Goal: Task Accomplishment & Management: Manage account settings

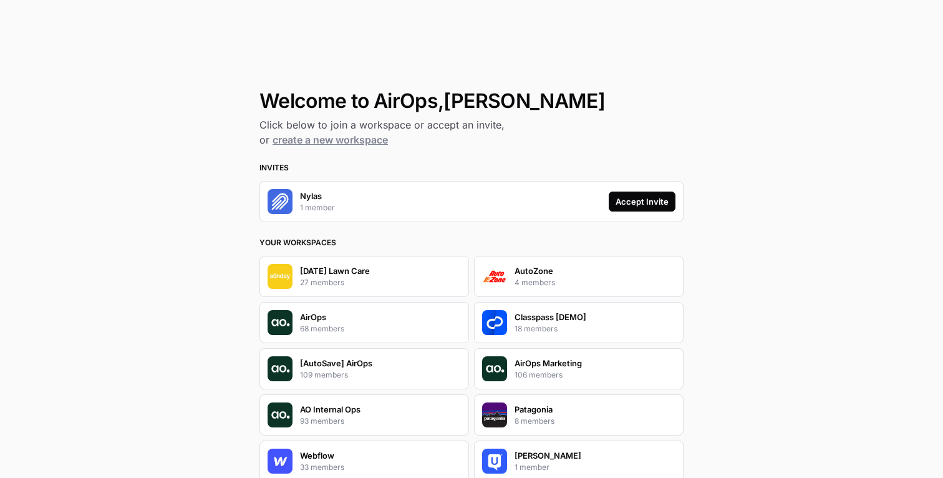
click at [631, 195] on div "Accept Invite" at bounding box center [641, 201] width 53 height 12
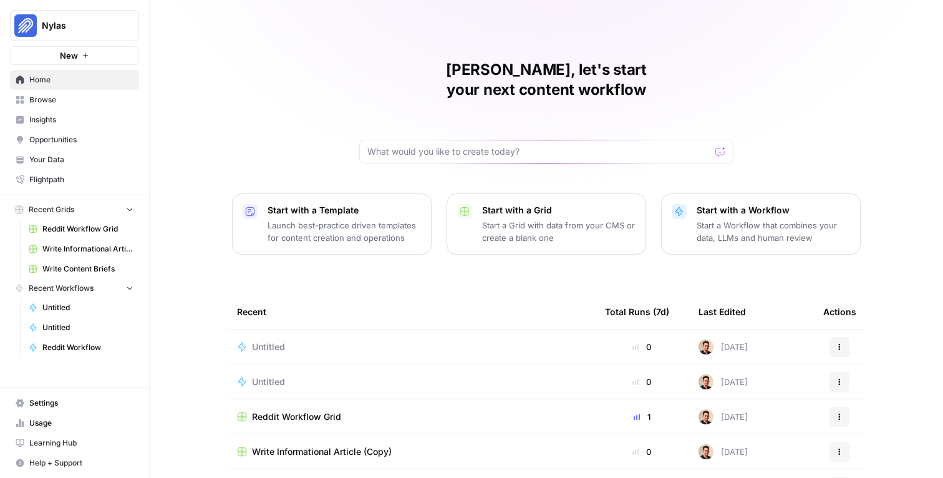
click at [48, 110] on link "Insights" at bounding box center [74, 120] width 129 height 20
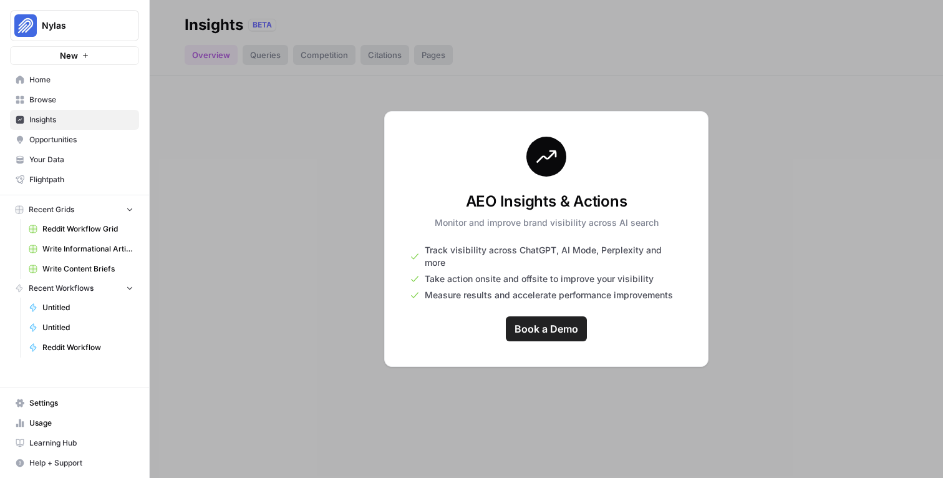
click at [51, 103] on span "Browse" at bounding box center [81, 99] width 104 height 11
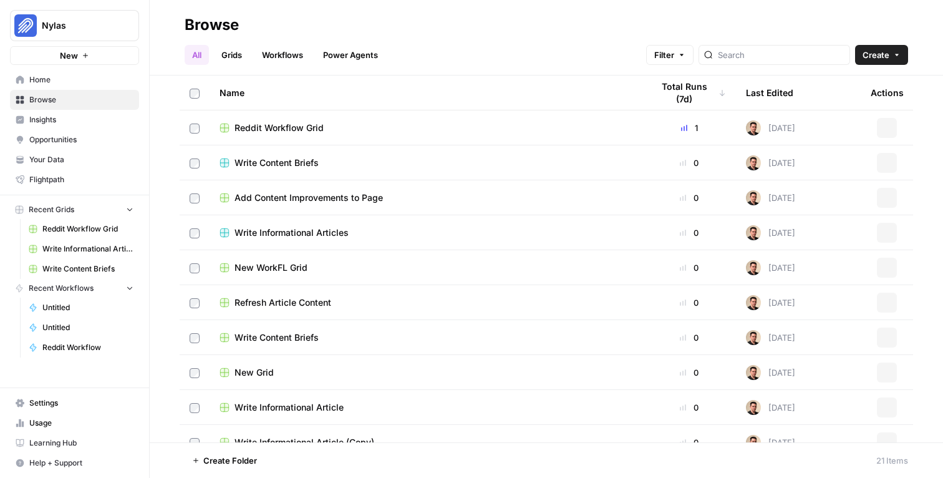
click at [60, 81] on span "Home" at bounding box center [81, 79] width 104 height 11
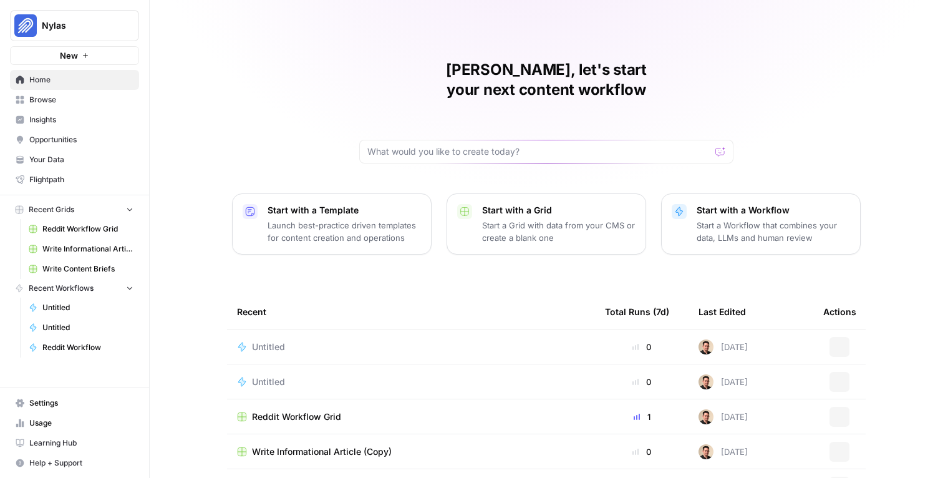
click at [56, 108] on link "Browse" at bounding box center [74, 100] width 129 height 20
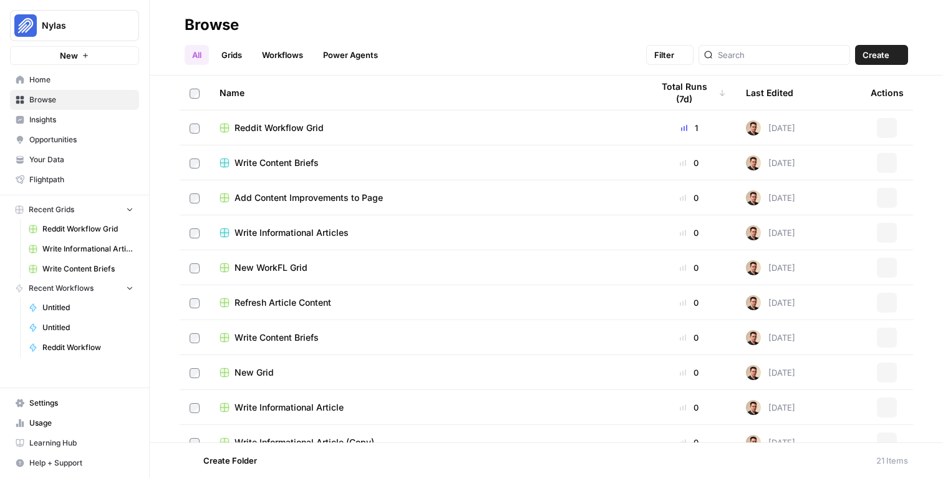
click at [56, 118] on span "Insights" at bounding box center [81, 119] width 104 height 11
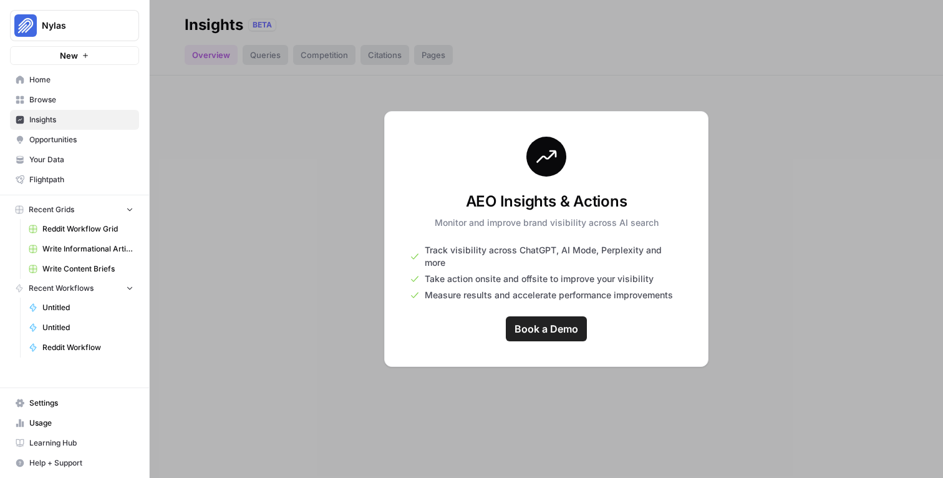
click at [174, 94] on div at bounding box center [546, 239] width 793 height 478
click at [35, 143] on span "Opportunities" at bounding box center [81, 139] width 104 height 11
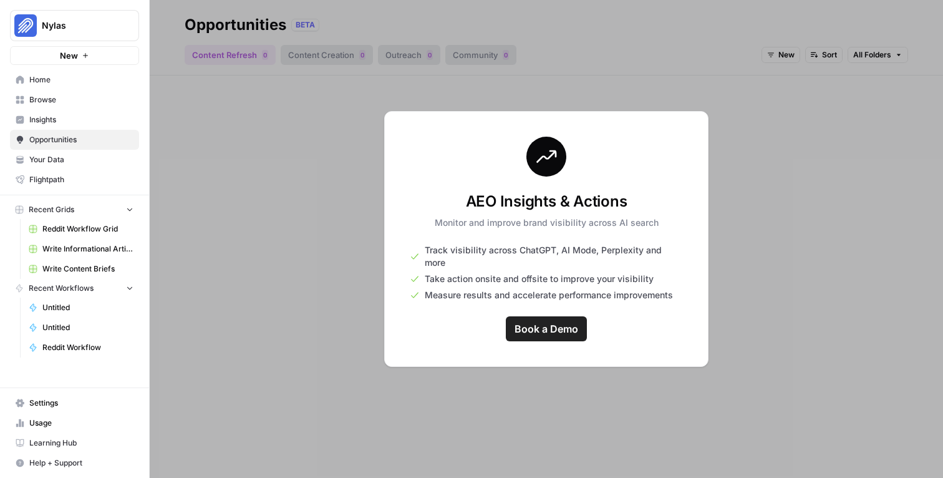
click at [47, 160] on span "Your Data" at bounding box center [81, 159] width 104 height 11
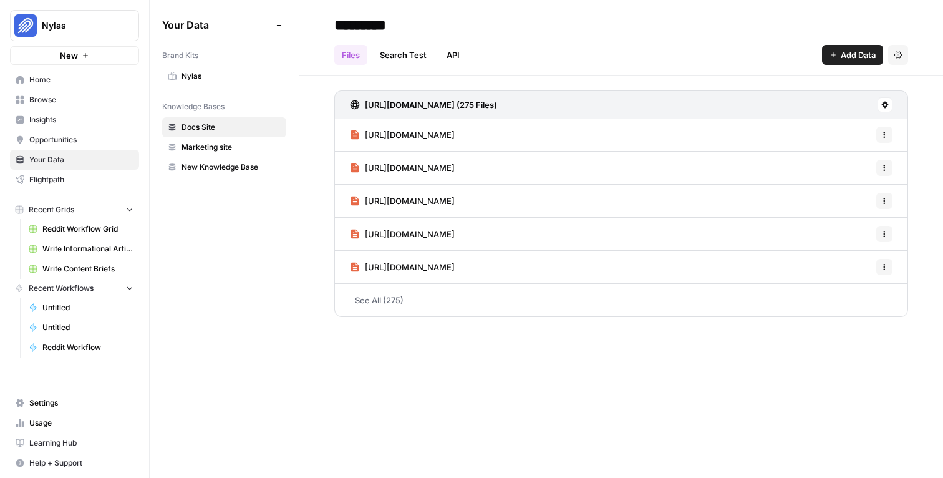
click at [46, 75] on span "Home" at bounding box center [81, 79] width 104 height 11
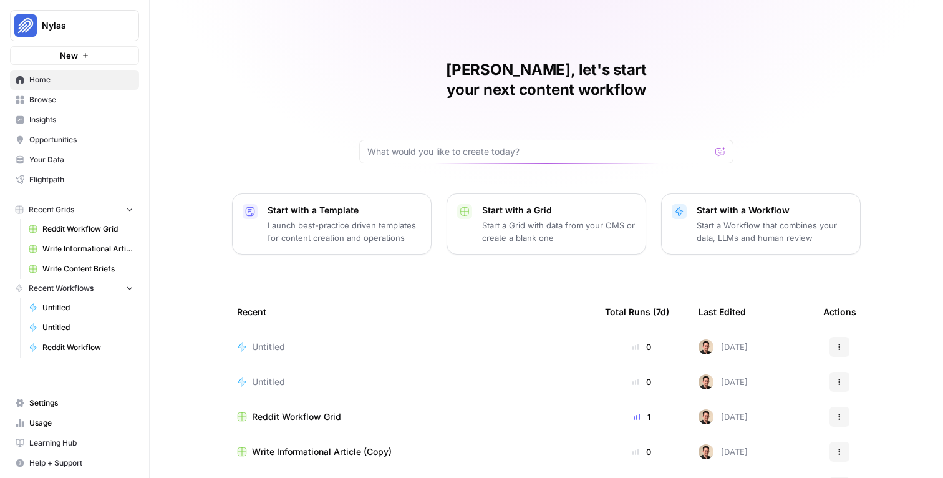
click at [62, 162] on span "Your Data" at bounding box center [81, 159] width 104 height 11
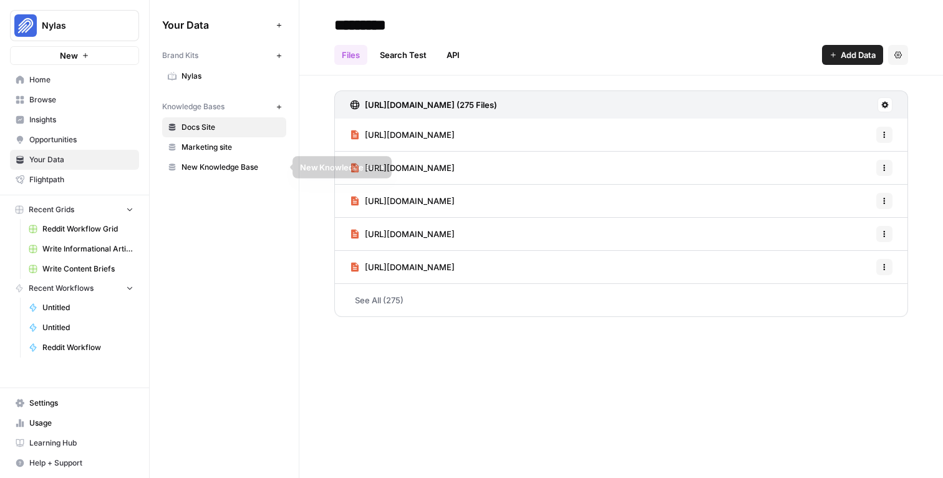
click at [214, 153] on link "Marketing site" at bounding box center [224, 147] width 124 height 20
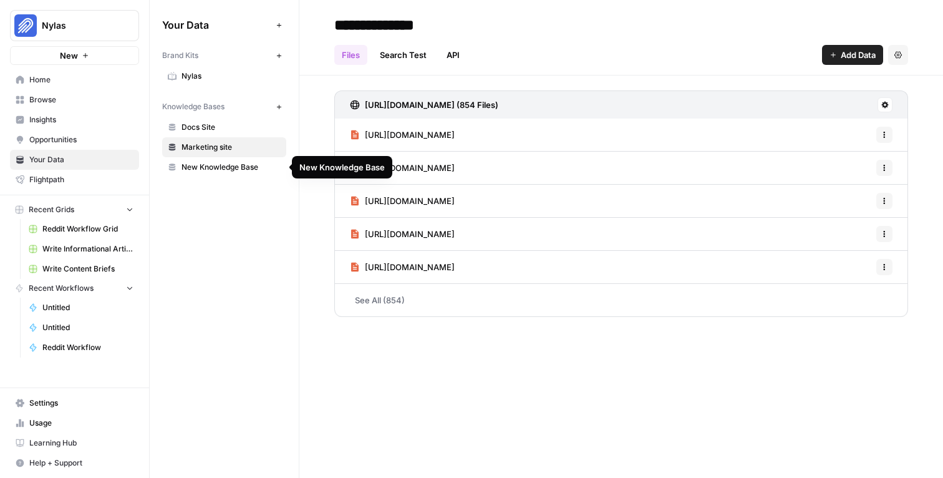
click at [215, 170] on span "New Knowledge Base" at bounding box center [230, 166] width 99 height 11
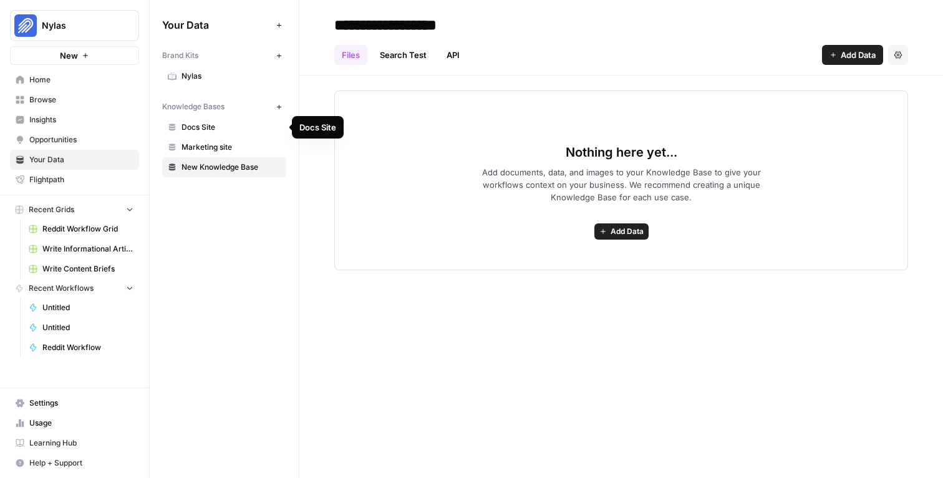
click at [214, 130] on span "Docs Site" at bounding box center [230, 127] width 99 height 11
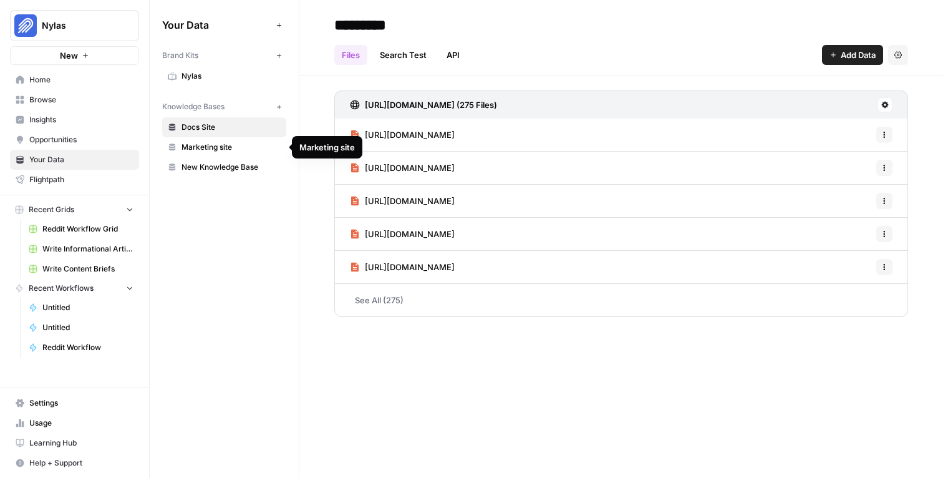
click at [217, 148] on span "Marketing site" at bounding box center [230, 147] width 99 height 11
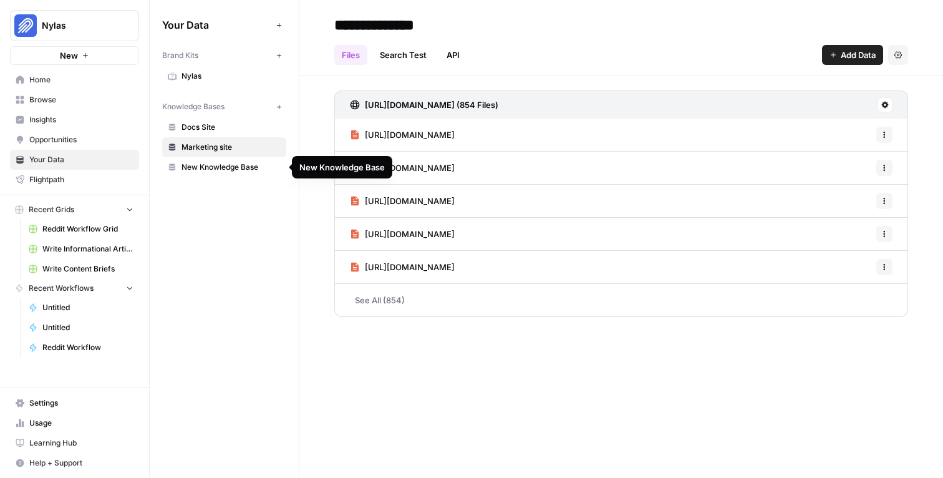
click at [219, 131] on span "Docs Site" at bounding box center [230, 127] width 99 height 11
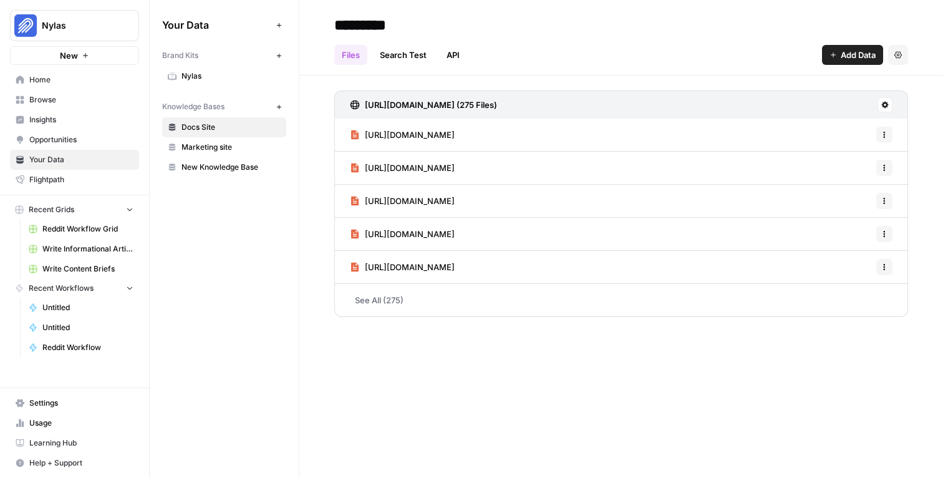
click at [218, 75] on span "Nylas" at bounding box center [230, 75] width 99 height 11
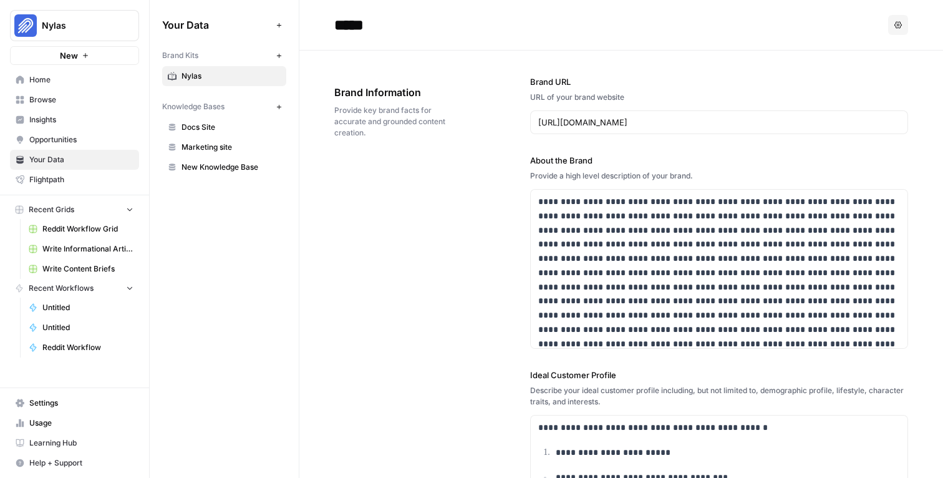
click at [55, 87] on link "Home" at bounding box center [74, 80] width 129 height 20
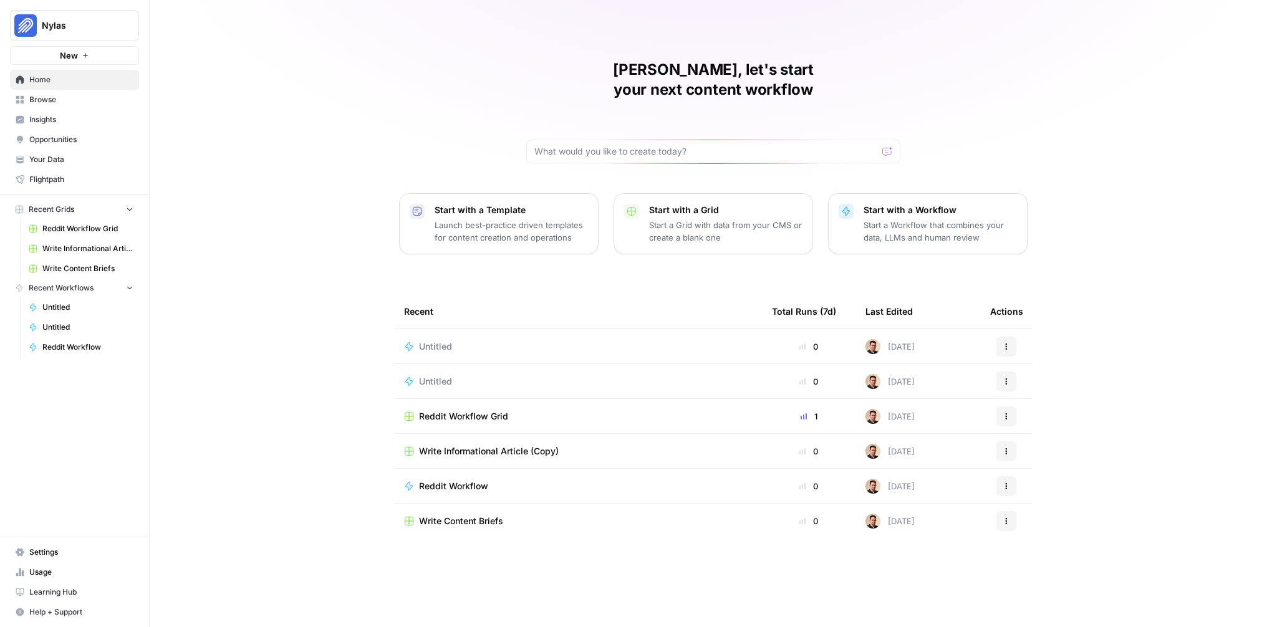
click at [37, 477] on span "Settings" at bounding box center [81, 552] width 104 height 11
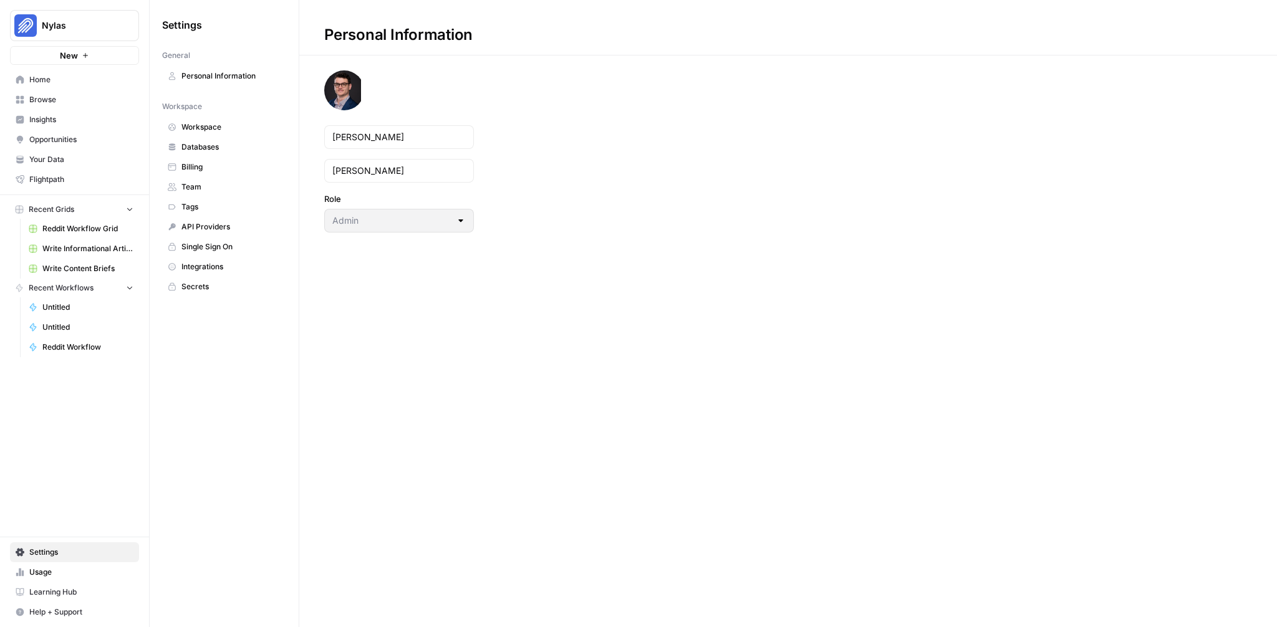
click at [213, 184] on span "Team" at bounding box center [230, 186] width 99 height 11
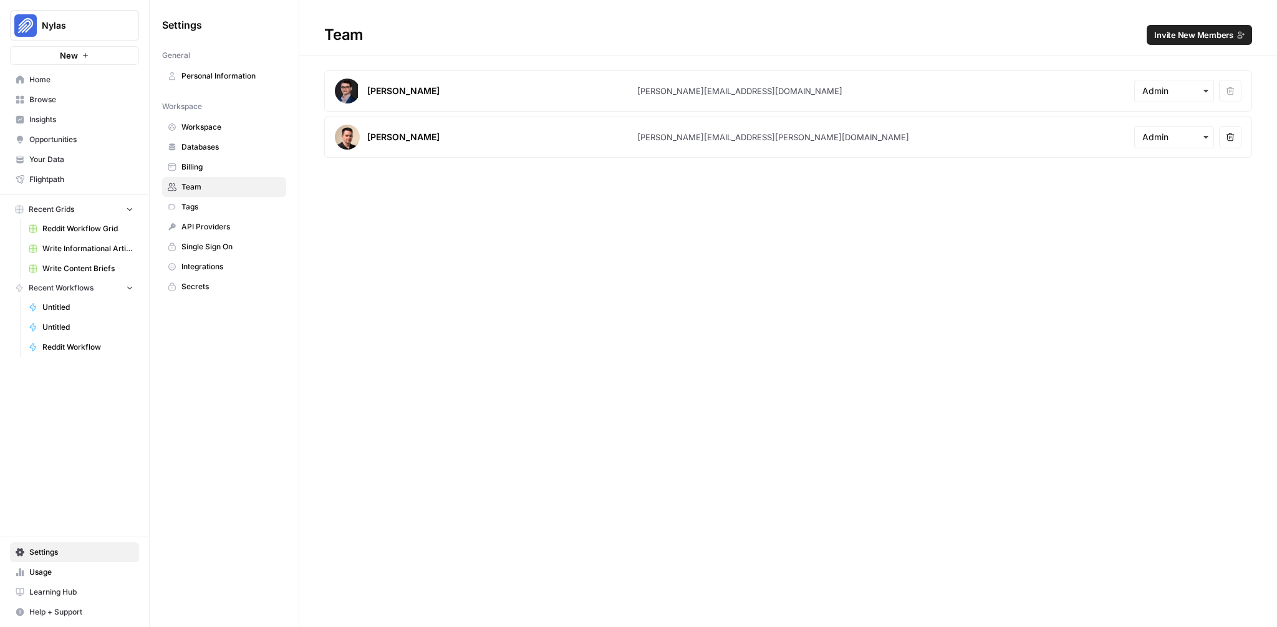
click at [942, 34] on span "Invite New Members" at bounding box center [1193, 35] width 79 height 12
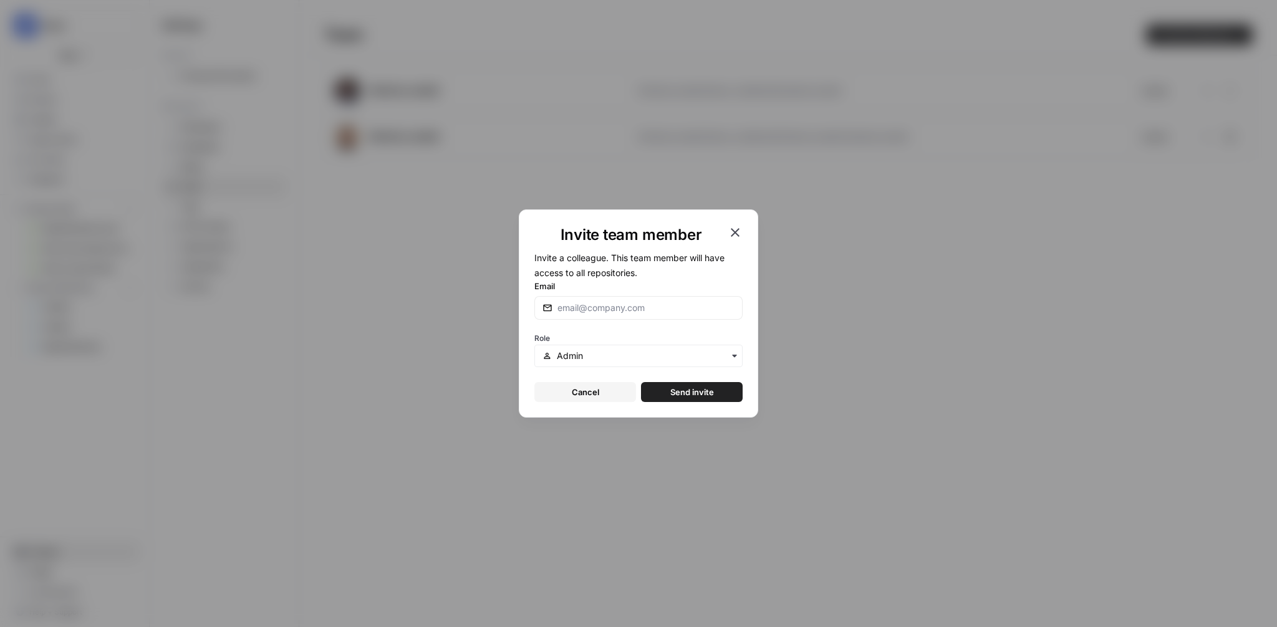
click at [571, 300] on div at bounding box center [638, 308] width 208 height 24
paste input "[PERSON_NAME][EMAIL_ADDRESS][DOMAIN_NAME]"
type input "[PERSON_NAME][EMAIL_ADDRESS][DOMAIN_NAME]"
click at [610, 345] on div "button" at bounding box center [638, 356] width 208 height 22
click at [684, 325] on form "Invite a colleague. This team member will have access to all repositories. Emai…" at bounding box center [638, 326] width 208 height 152
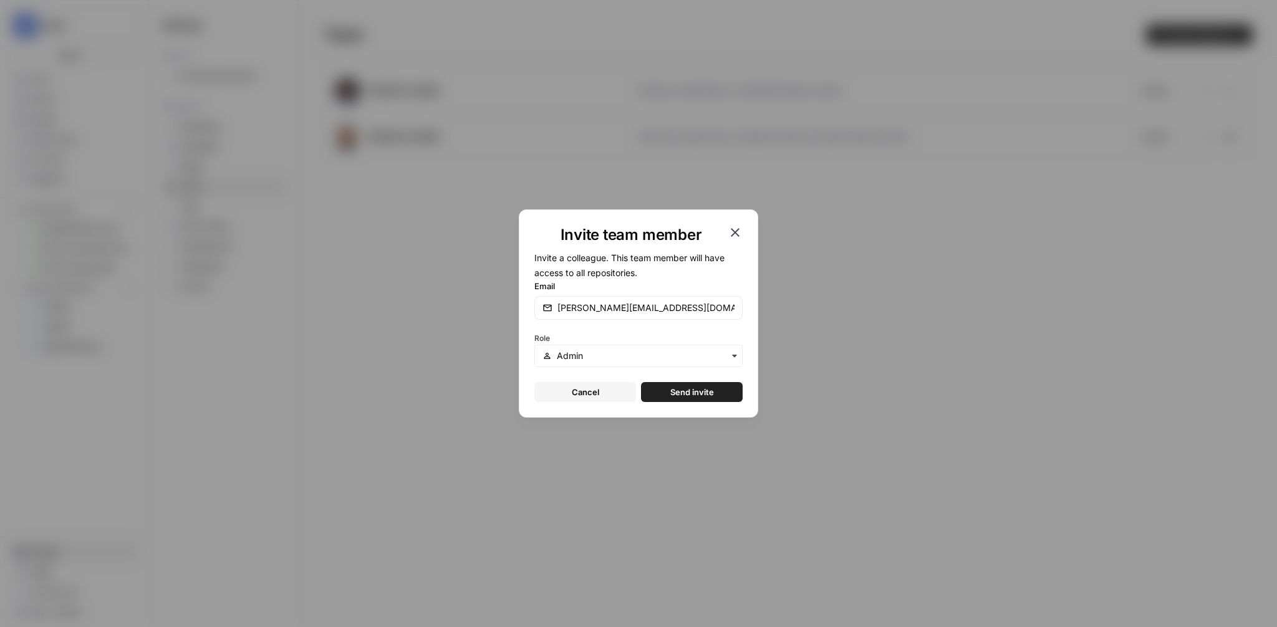
click at [693, 392] on span "Send invite" at bounding box center [692, 392] width 44 height 12
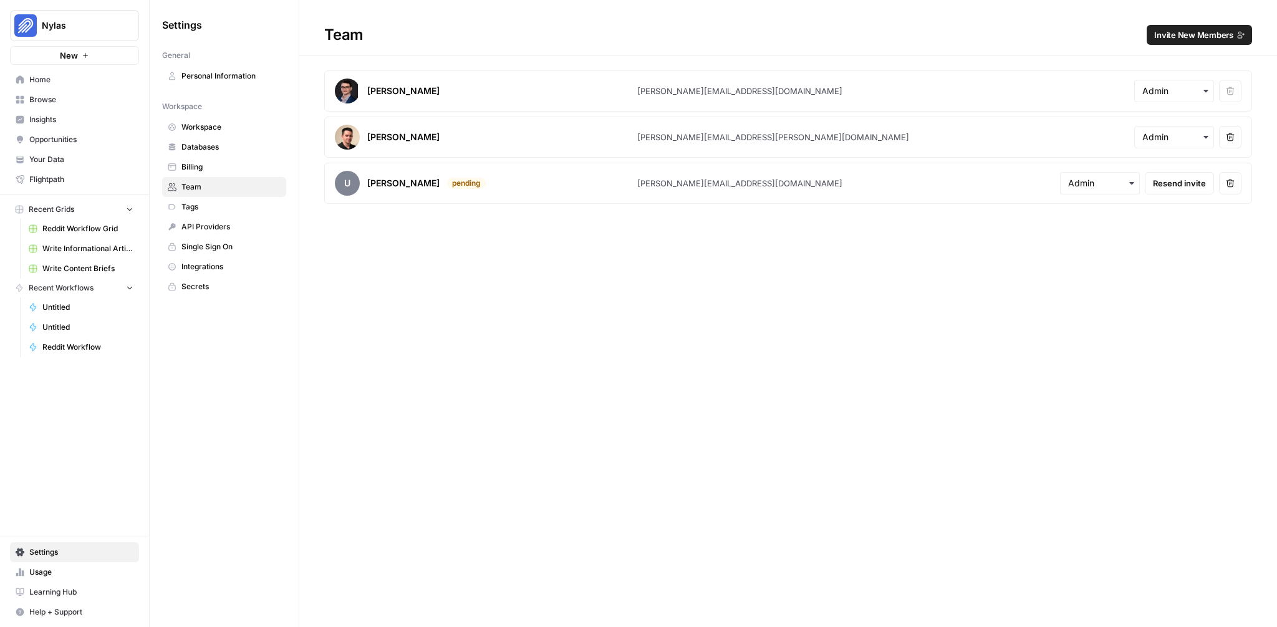
click at [942, 40] on span "Invite New Members" at bounding box center [1193, 35] width 79 height 12
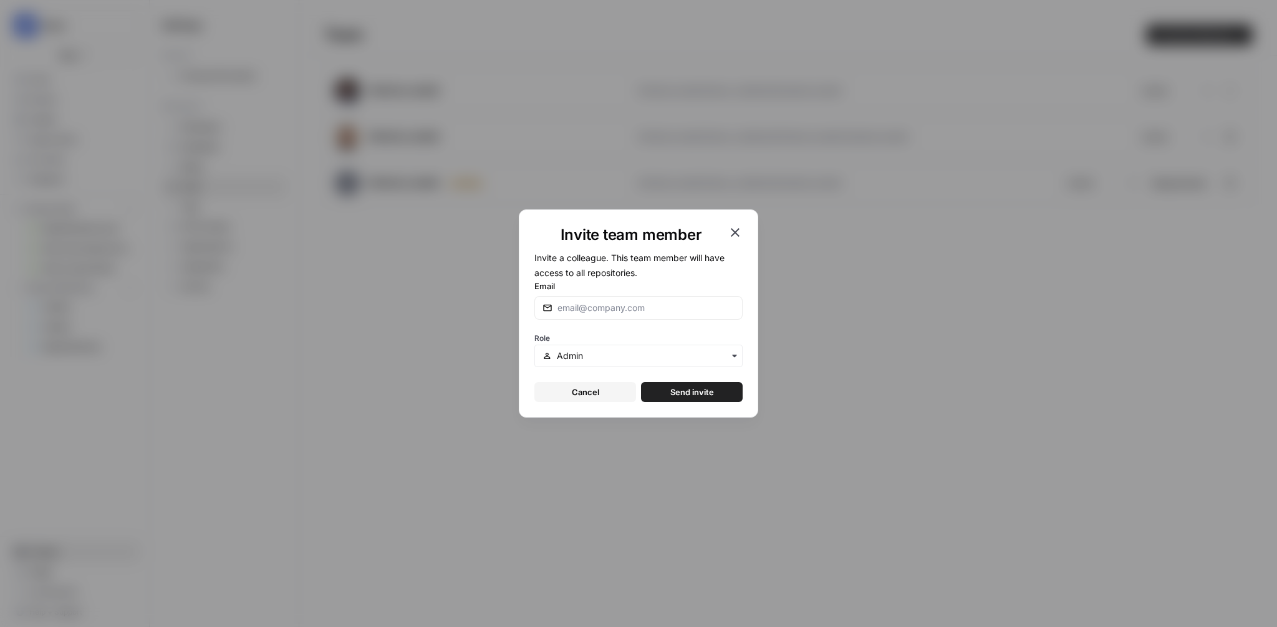
click at [639, 320] on form "Invite a colleague. This team member will have access to all repositories. Emai…" at bounding box center [638, 326] width 208 height 152
click at [648, 307] on input "Email" at bounding box center [645, 308] width 177 height 12
paste input "[PERSON_NAME][EMAIL_ADDRESS][PERSON_NAME][DOMAIN_NAME]"
type input "[PERSON_NAME][EMAIL_ADDRESS][PERSON_NAME][DOMAIN_NAME]"
click at [676, 388] on span "Send invite" at bounding box center [692, 392] width 44 height 12
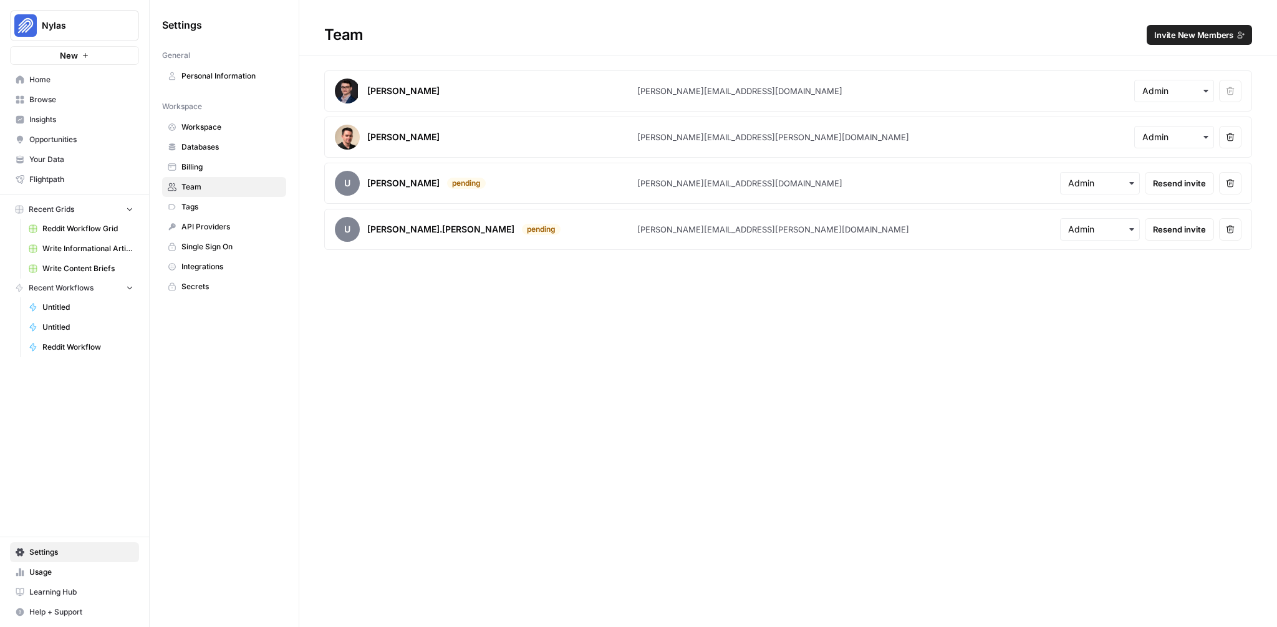
click at [942, 29] on span "Invite New Members" at bounding box center [1193, 35] width 79 height 12
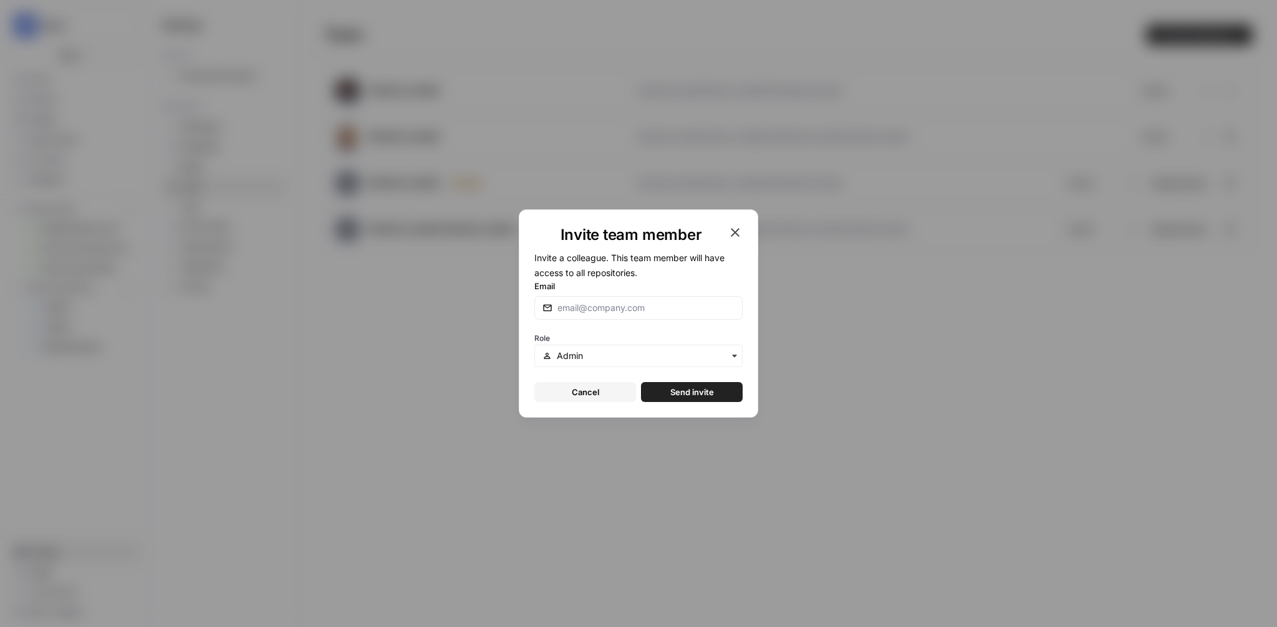
click at [637, 317] on div at bounding box center [638, 308] width 208 height 24
paste input "[PERSON_NAME][EMAIL_ADDRESS][DOMAIN_NAME]"
type input "[PERSON_NAME][EMAIL_ADDRESS][DOMAIN_NAME]"
click at [711, 394] on span "Send invite" at bounding box center [692, 392] width 44 height 12
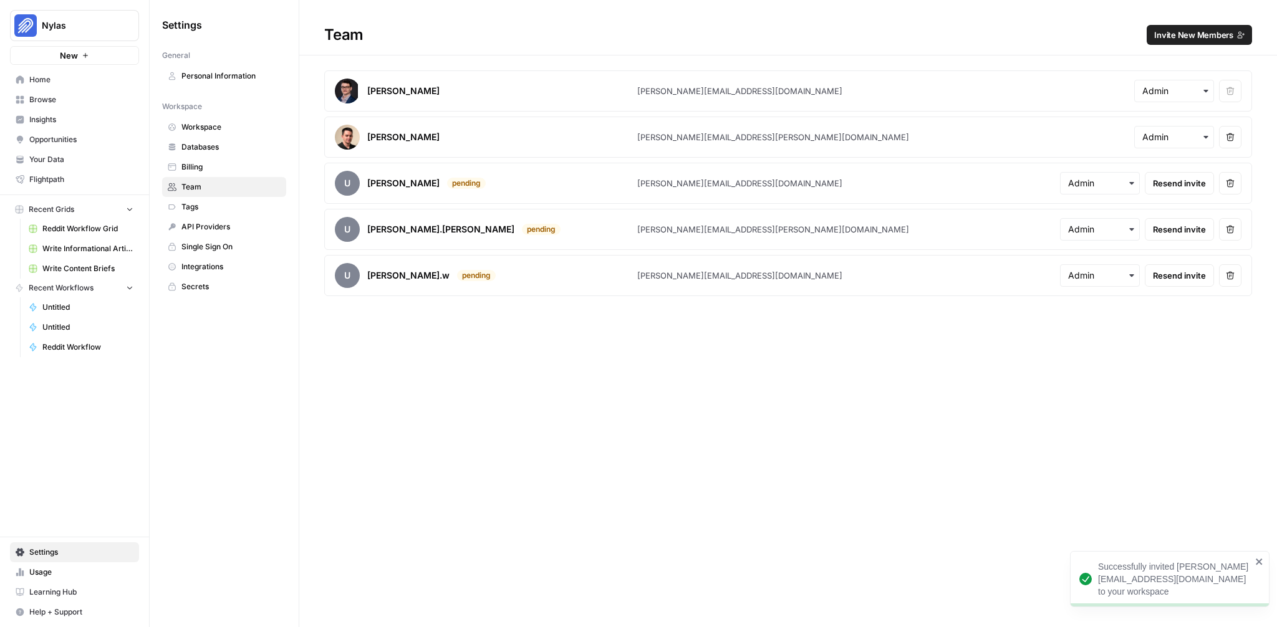
click at [501, 32] on div "Team Invite New Members" at bounding box center [788, 35] width 978 height 20
click at [340, 37] on div "Team Invite New Members" at bounding box center [788, 35] width 978 height 20
click at [428, 31] on div "Team Invite New Members" at bounding box center [788, 35] width 978 height 20
click at [310, 156] on div "[PERSON_NAME] [PERSON_NAME][EMAIL_ADDRESS][DOMAIN_NAME] Remove user [PERSON_NAM…" at bounding box center [788, 183] width 978 height 226
